Goal: Use online tool/utility: Utilize a website feature to perform a specific function

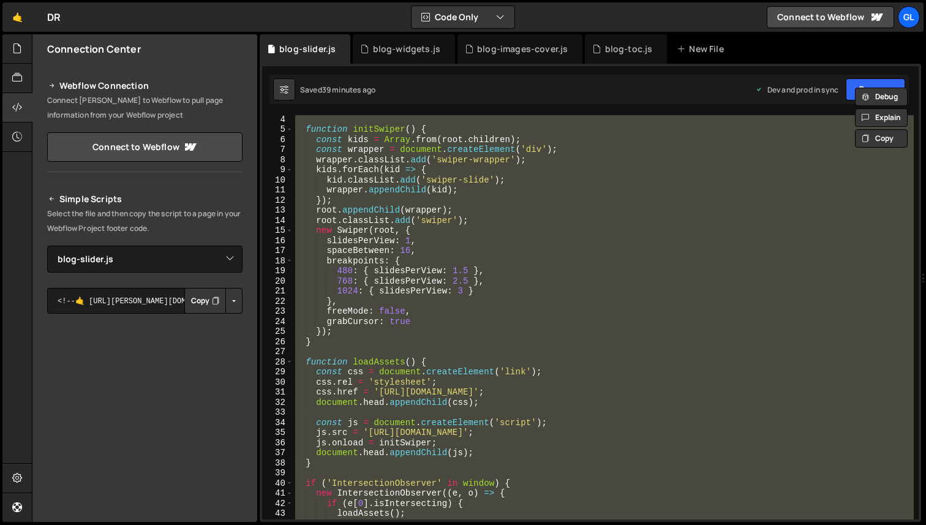
select select "47099"
click at [463, 246] on div "function initSwiper ( ) { const kids = Array . from ( root . children ) ; const…" at bounding box center [603, 317] width 621 height 404
paste textarea
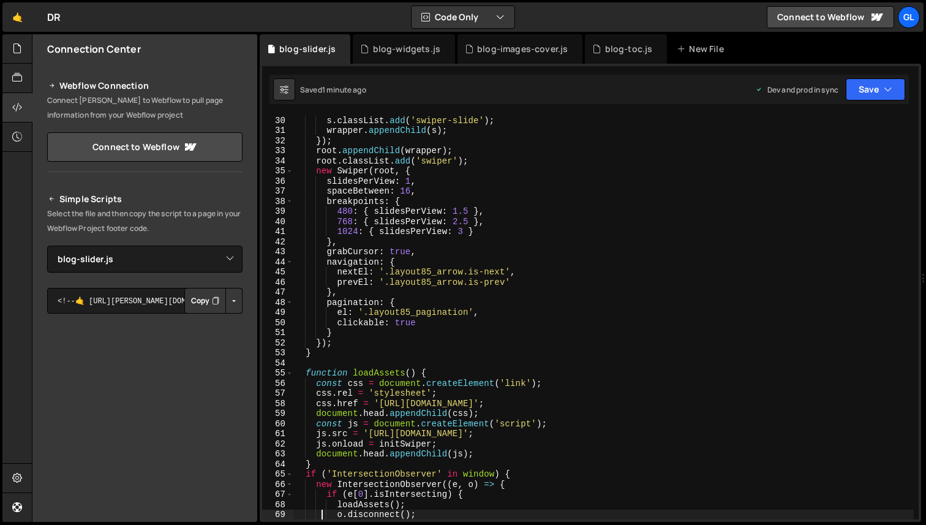
click at [496, 314] on div "s . classList . add ( 'swiper-slide' ) ; wrapper . appendChild ( s ) ; }) ; roo…" at bounding box center [603, 327] width 621 height 425
type textarea "el: '.layout85_pagination',"
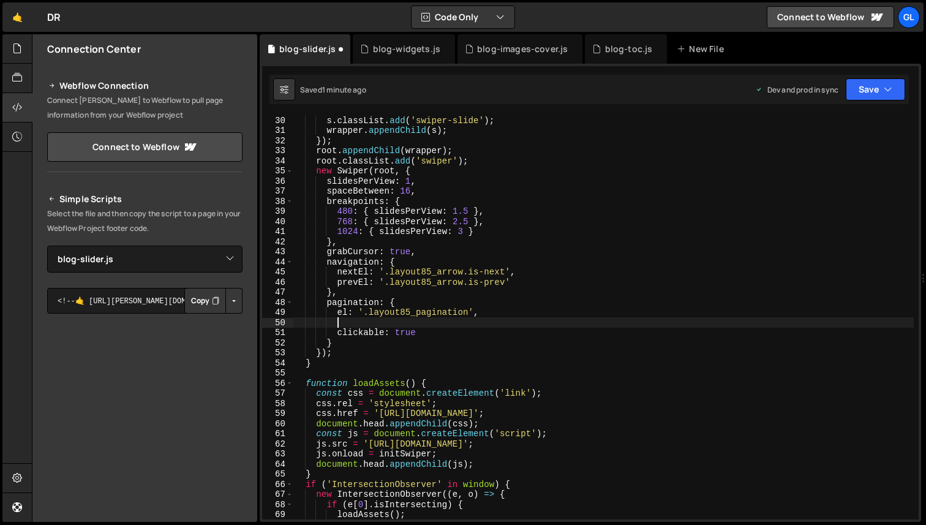
scroll to position [0, 2]
paste textarea "dynamicBullets"
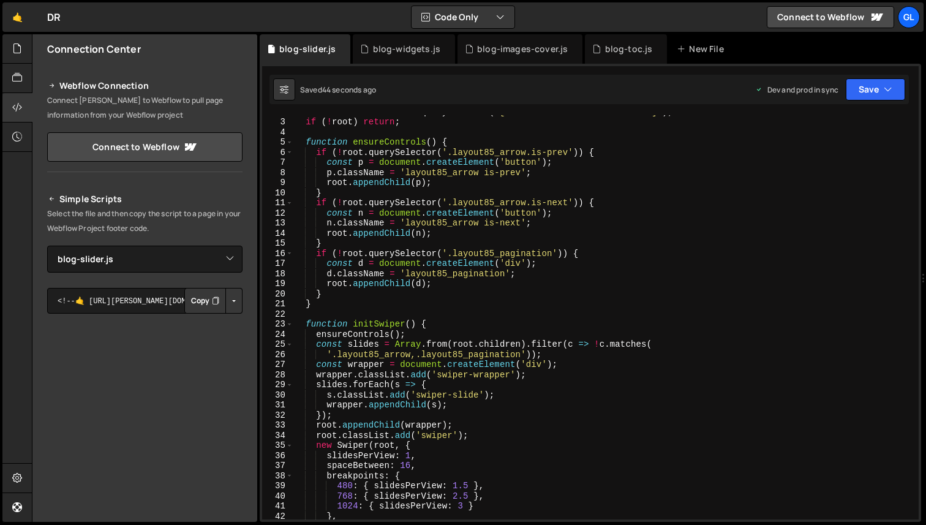
scroll to position [0, 0]
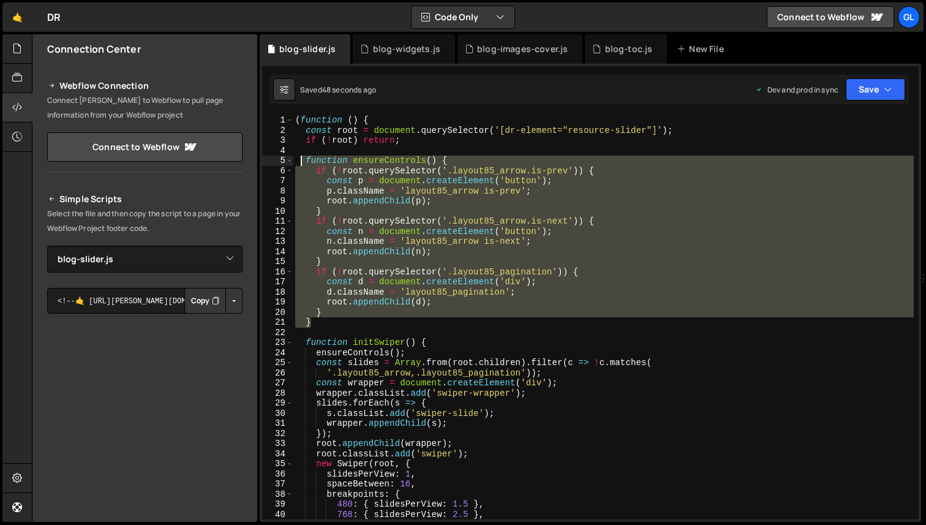
drag, startPoint x: 427, startPoint y: 325, endPoint x: 303, endPoint y: 160, distance: 207.0
click at [303, 160] on div "( function ( ) { const root = document . querySelector ( '[dr-element="resource…" at bounding box center [603, 327] width 621 height 425
click at [419, 191] on div "( function ( ) { const root = document . querySelector ( '[dr-element="resource…" at bounding box center [603, 317] width 621 height 404
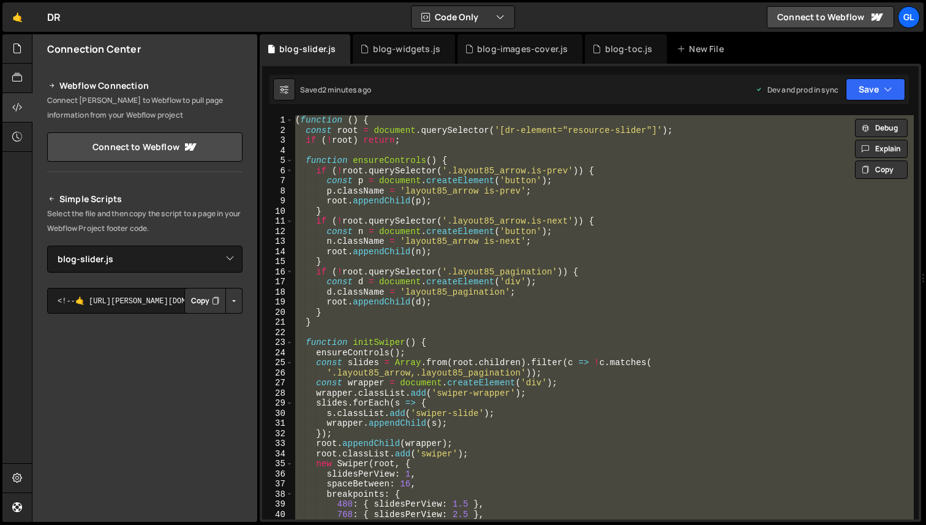
scroll to position [0, 1]
paste textarea
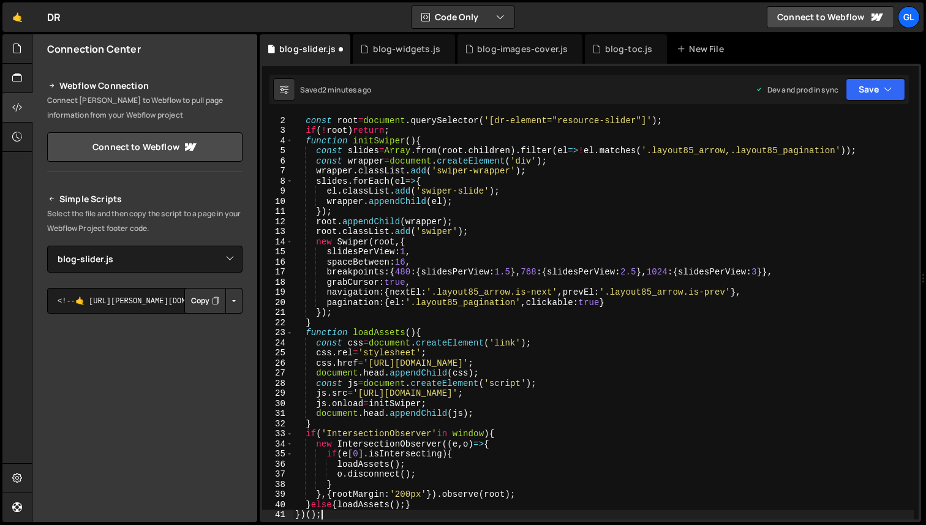
scroll to position [10, 0]
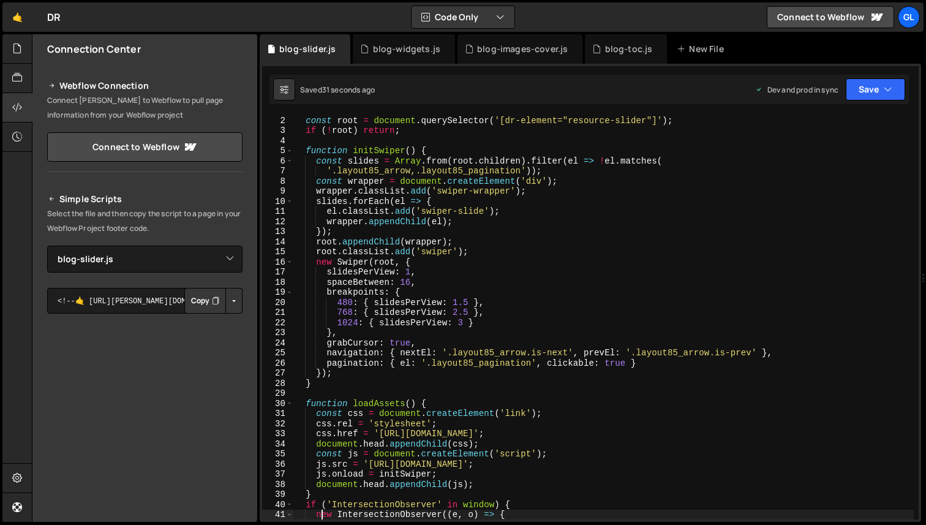
click at [540, 368] on div "const root = document . querySelector ( '[dr-element="resource-slider"]' ) ; if…" at bounding box center [603, 327] width 621 height 425
click at [543, 365] on div "const root = document . querySelector ( '[dr-element="resource-slider"]' ) ; if…" at bounding box center [603, 327] width 621 height 425
paste textarea "dynamicBullets"
click at [578, 356] on div "const root = document . querySelector ( '[dr-element="resource-slider"]' ) ; if…" at bounding box center [603, 327] width 621 height 425
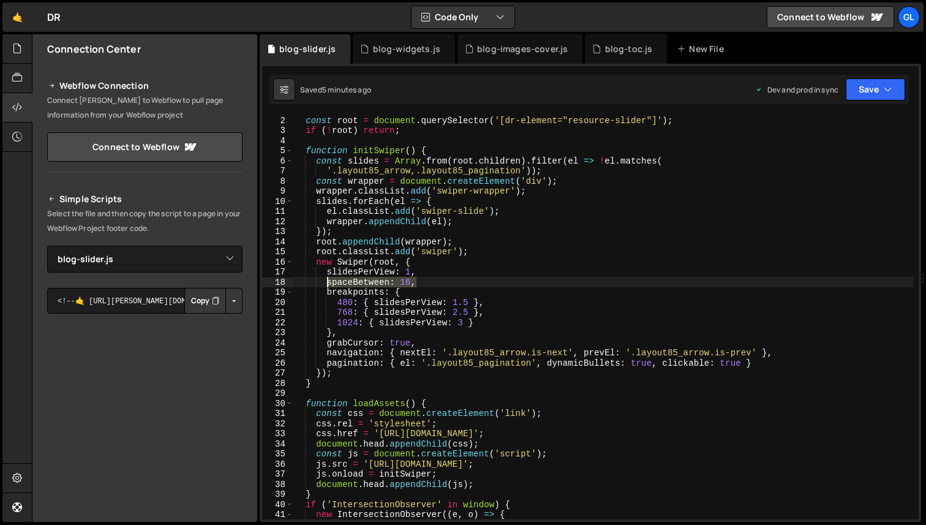
drag, startPoint x: 420, startPoint y: 284, endPoint x: 326, endPoint y: 286, distance: 93.7
click at [326, 286] on div "const root = document . querySelector ( '[dr-element="resource-slider"]' ) ; if…" at bounding box center [603, 327] width 621 height 425
click at [464, 317] on div "const root = document . querySelector ( '[dr-element="resource-slider"]' ) ; if…" at bounding box center [603, 327] width 621 height 425
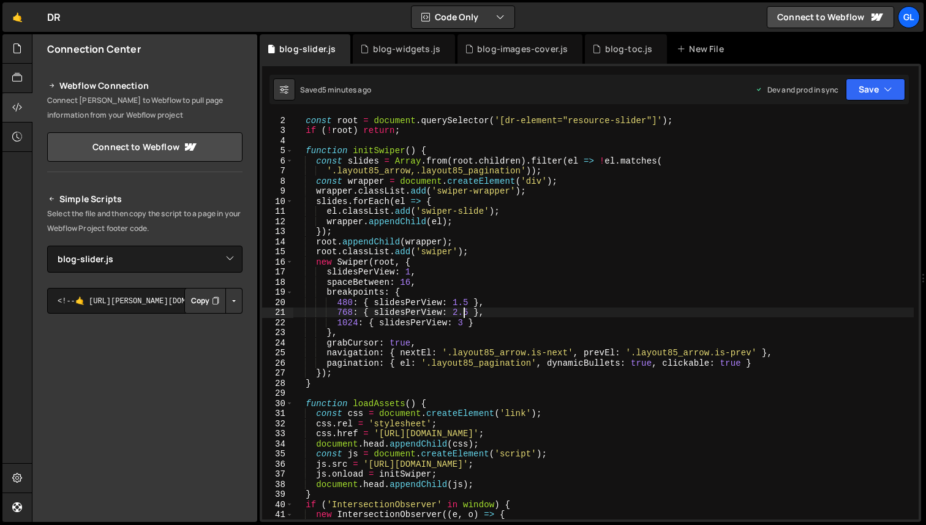
click at [463, 321] on div "const root = document . querySelector ( '[dr-element="resource-slider"]' ) ; if…" at bounding box center [603, 327] width 621 height 425
paste textarea "spaceBetween: 16,"
click at [468, 323] on div "const root = document . querySelector ( '[dr-element="resource-slider"]' ) ; if…" at bounding box center [603, 327] width 621 height 425
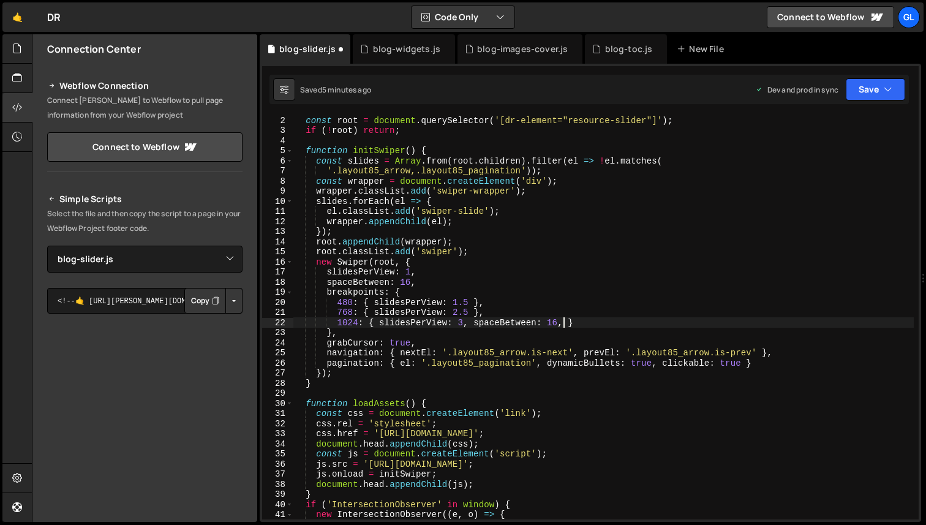
click at [561, 320] on div "const root = document . querySelector ( '[dr-element="resource-slider"]' ) ; if…" at bounding box center [603, 327] width 621 height 425
click at [553, 325] on div "const root = document . querySelector ( '[dr-element="resource-slider"]' ) ; if…" at bounding box center [603, 327] width 621 height 425
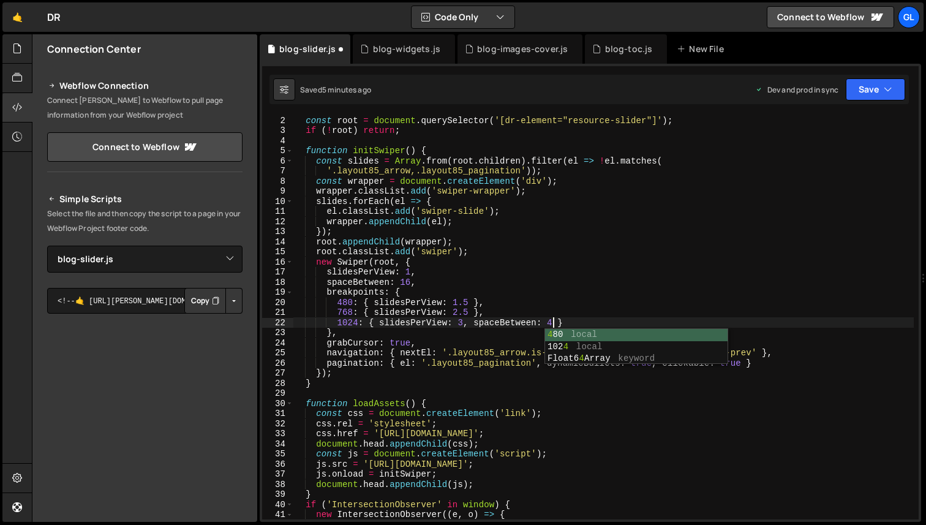
scroll to position [0, 18]
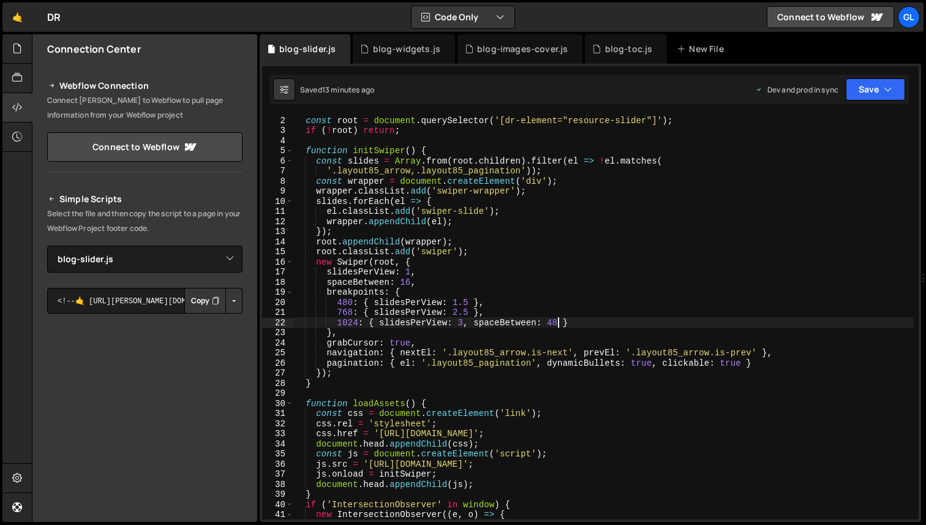
click at [598, 365] on div "const root = document . querySelector ( '[dr-element="resource-slider"]' ) ; if…" at bounding box center [603, 327] width 621 height 425
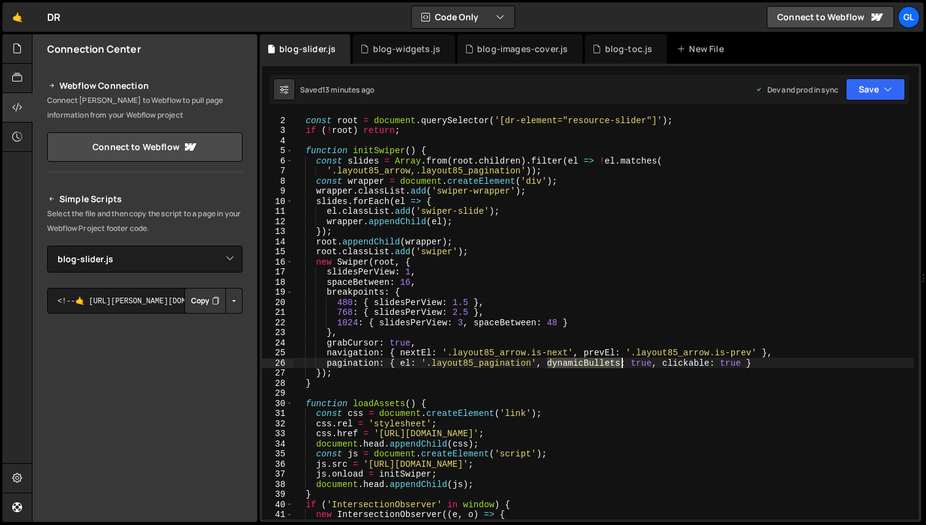
click at [598, 365] on div "const root = document . querySelector ( '[dr-element="resource-slider"]' ) ; if…" at bounding box center [603, 327] width 621 height 425
click at [641, 362] on div "const root = document . querySelector ( '[dr-element="resource-slider"]' ) ; if…" at bounding box center [603, 327] width 621 height 425
click at [541, 365] on div "const root = document . querySelector ( '[dr-element="resource-slider"]' ) ; if…" at bounding box center [603, 327] width 621 height 425
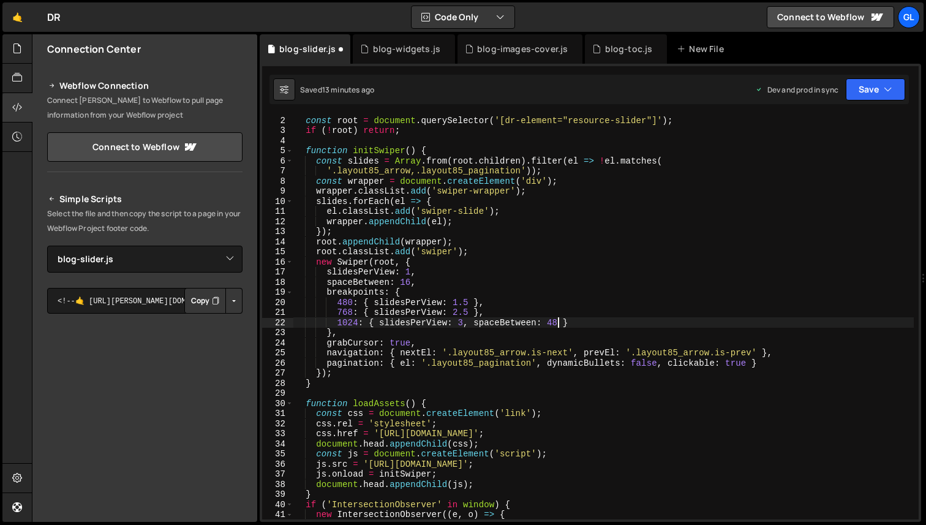
click at [557, 324] on div "const root = document . querySelector ( '[dr-element="resource-slider"]' ) ; if…" at bounding box center [603, 327] width 621 height 425
paste textarea "slidesPerGroup"
type textarea "1024: { slidesPerView: 3, spaceBetween: 48, slidesPerGroup: 3 }"
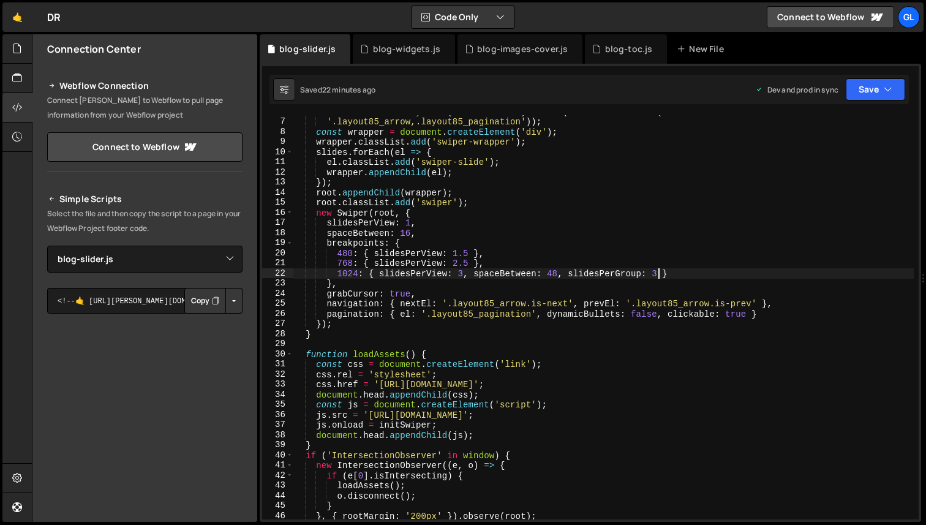
scroll to position [0, 0]
